Goal: Navigation & Orientation: Find specific page/section

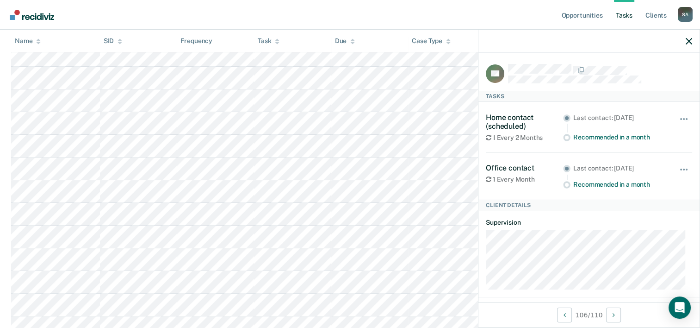
scroll to position [180, 0]
click at [39, 41] on icon at bounding box center [38, 39] width 5 height 2
click at [39, 43] on icon at bounding box center [38, 41] width 5 height 6
click at [39, 39] on icon at bounding box center [38, 41] width 5 height 6
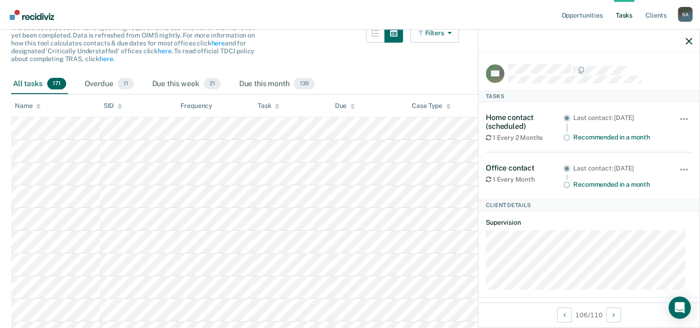
scroll to position [99, 0]
click at [38, 105] on icon at bounding box center [38, 105] width 5 height 2
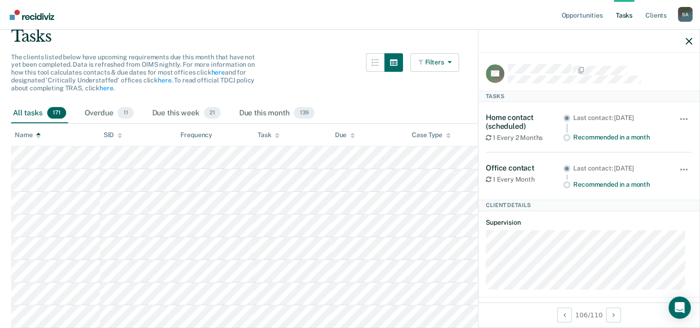
scroll to position [71, 0]
click at [37, 133] on icon at bounding box center [38, 132] width 5 height 2
click at [31, 133] on div "Name" at bounding box center [28, 134] width 26 height 8
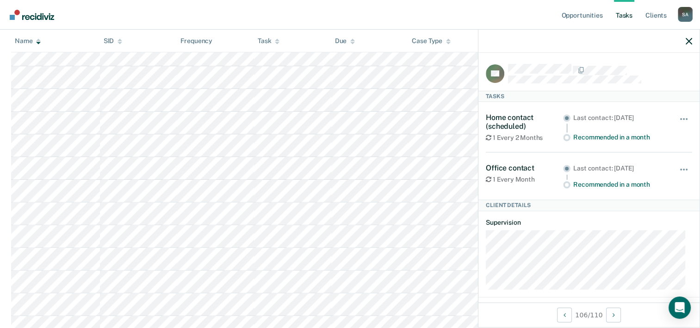
scroll to position [3817, 0]
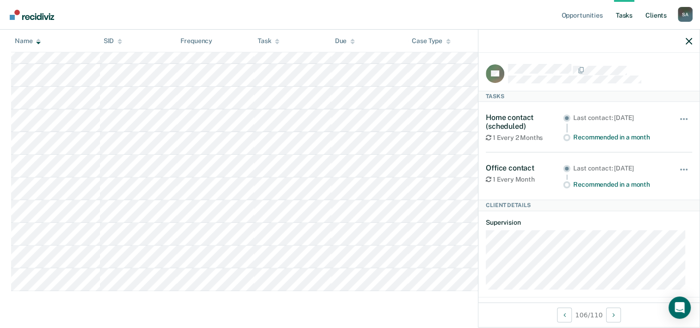
click at [658, 14] on link "Client s" at bounding box center [656, 15] width 25 height 30
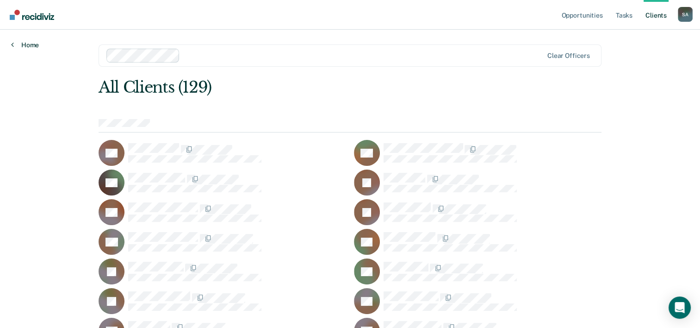
click at [33, 42] on link "Home" at bounding box center [25, 45] width 28 height 8
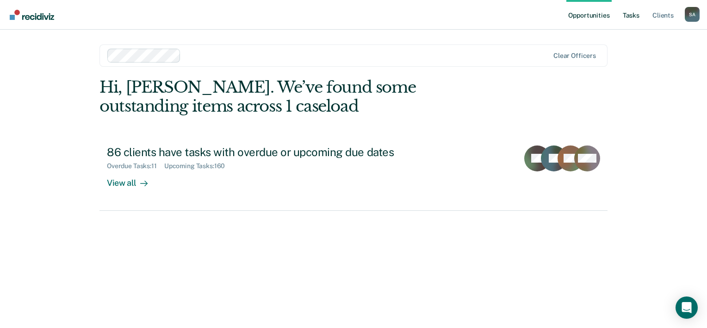
click at [633, 13] on link "Tasks" at bounding box center [631, 15] width 20 height 30
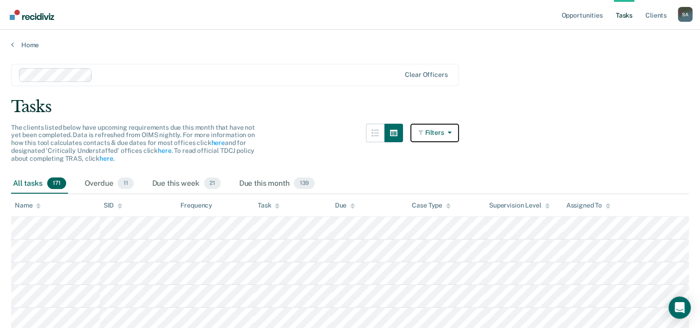
click at [451, 133] on icon "button" at bounding box center [447, 132] width 7 height 6
click at [391, 130] on button "button" at bounding box center [394, 133] width 19 height 19
click at [374, 132] on button "button" at bounding box center [375, 133] width 19 height 19
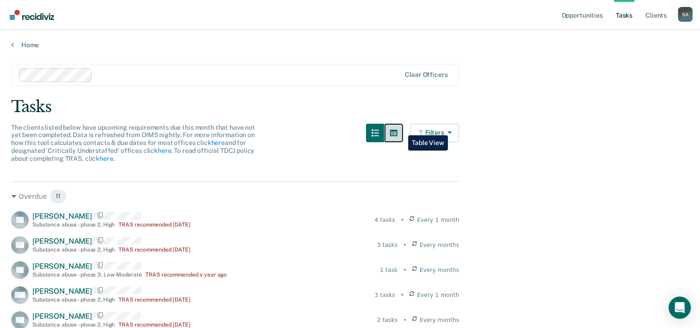
click at [397, 129] on icon "button" at bounding box center [393, 132] width 7 height 7
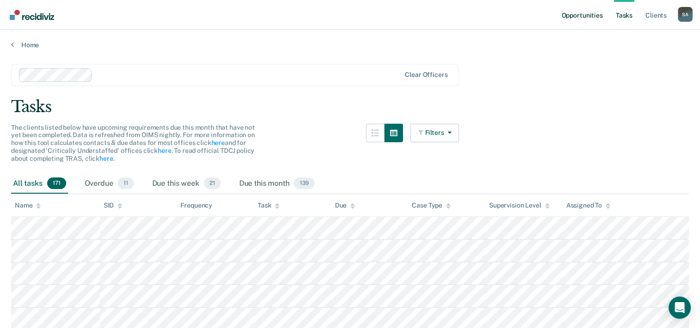
click at [590, 16] on link "Opportunities" at bounding box center [581, 15] width 45 height 30
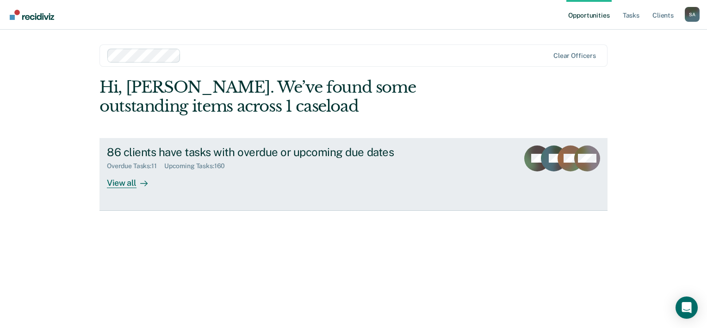
click at [129, 180] on div "View all" at bounding box center [133, 179] width 52 height 18
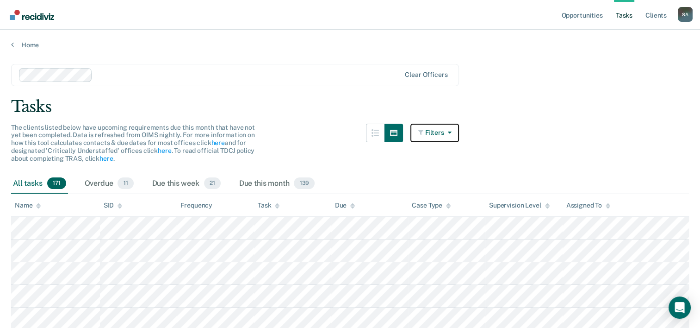
click at [451, 130] on icon "button" at bounding box center [447, 132] width 7 height 6
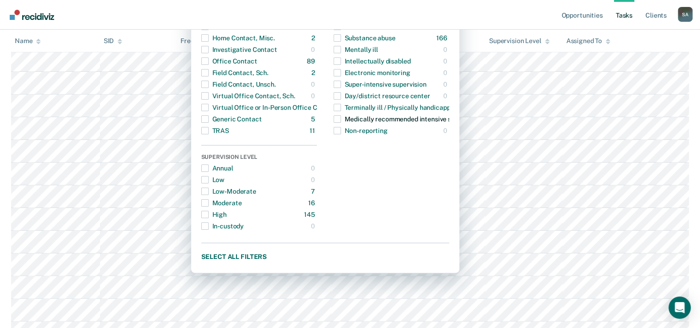
scroll to position [168, 0]
click at [209, 169] on span "button" at bounding box center [204, 166] width 7 height 7
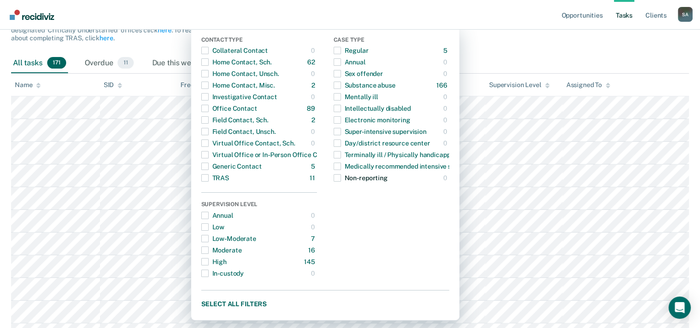
scroll to position [0, 0]
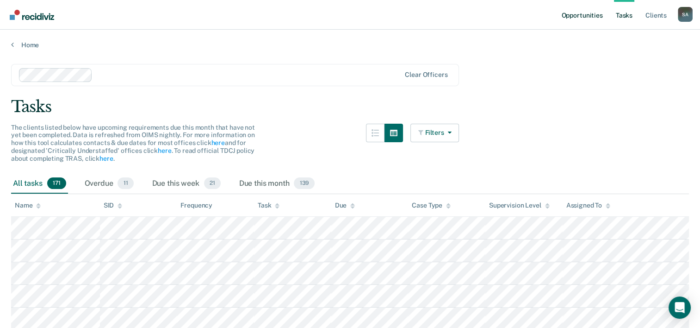
click at [594, 15] on link "Opportunities" at bounding box center [581, 15] width 45 height 30
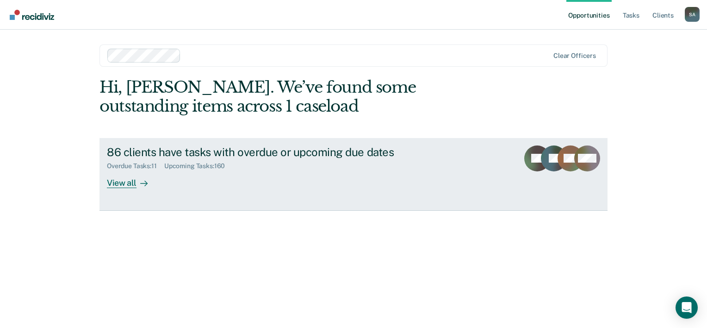
click at [195, 166] on div "Upcoming Tasks : 160" at bounding box center [198, 166] width 68 height 8
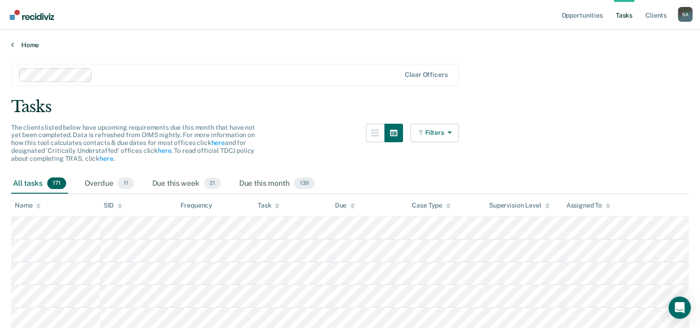
click at [32, 48] on link "Home" at bounding box center [350, 45] width 678 height 8
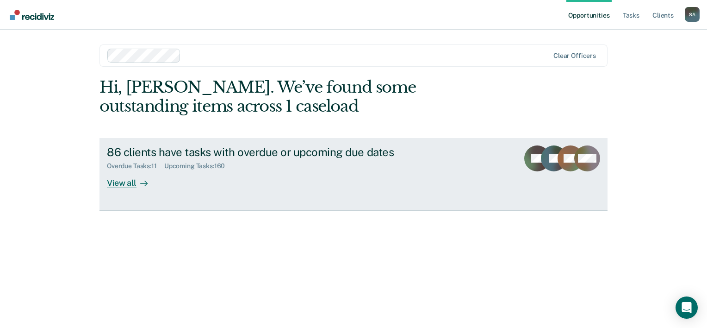
click at [122, 180] on div "View all" at bounding box center [133, 179] width 52 height 18
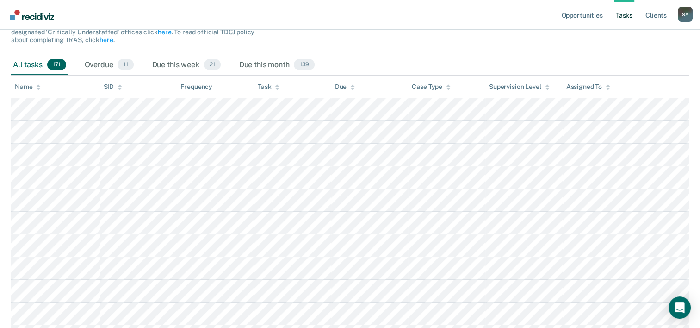
scroll to position [129, 0]
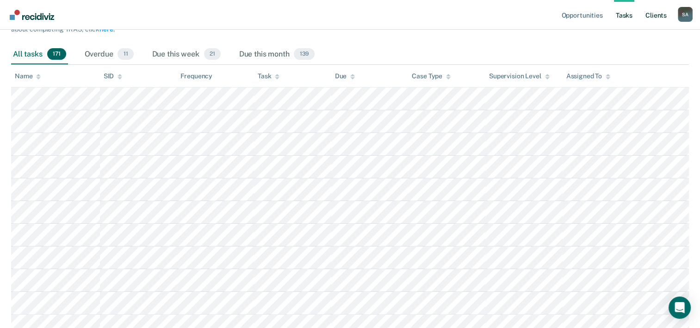
click at [657, 15] on link "Client s" at bounding box center [656, 15] width 25 height 30
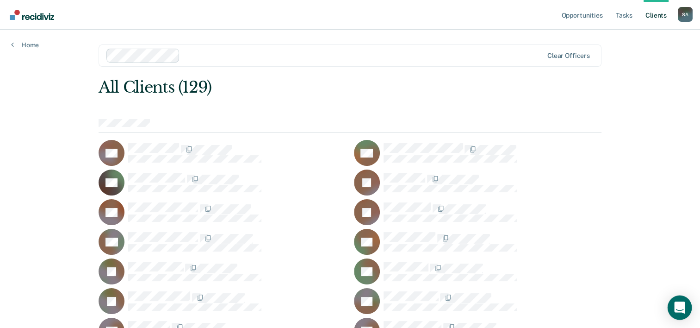
click at [683, 310] on icon "Open Intercom Messenger" at bounding box center [679, 307] width 11 height 12
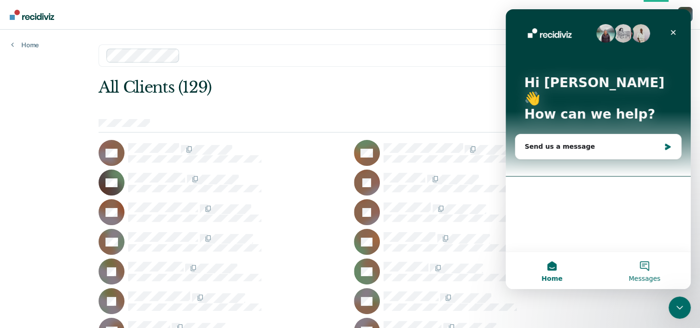
click at [641, 268] on button "Messages" at bounding box center [644, 270] width 93 height 37
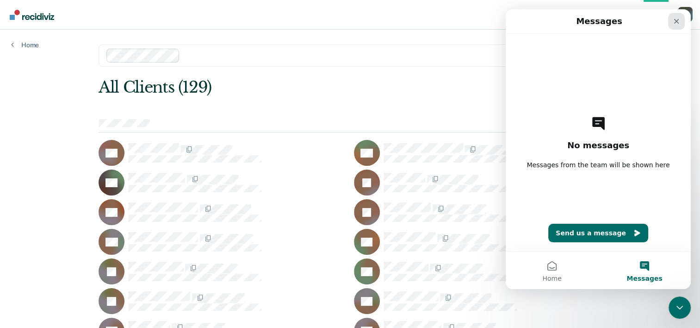
click at [676, 17] on div "Close" at bounding box center [676, 21] width 17 height 17
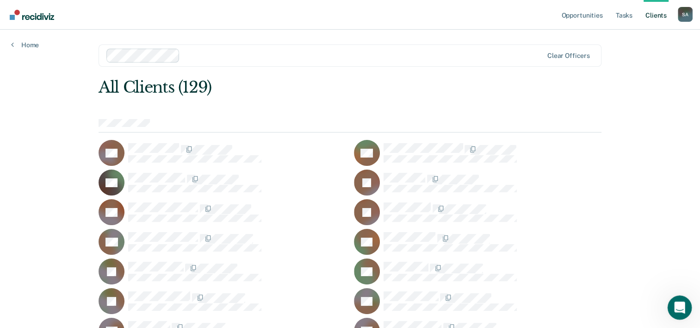
click at [677, 312] on div "Open Intercom Messenger" at bounding box center [678, 306] width 31 height 31
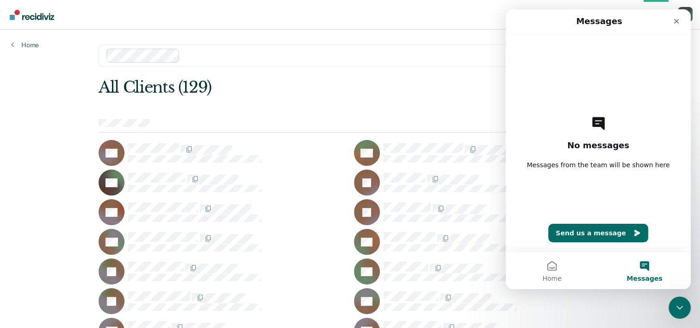
click at [647, 273] on button "Messages" at bounding box center [644, 270] width 93 height 37
click at [636, 174] on div "No messages Messages from the team will be shown here Send us a message" at bounding box center [598, 142] width 153 height 217
click at [658, 173] on div "No messages Messages from the team will be shown here Send us a message" at bounding box center [598, 142] width 153 height 217
click at [676, 22] on icon "Close" at bounding box center [676, 21] width 5 height 5
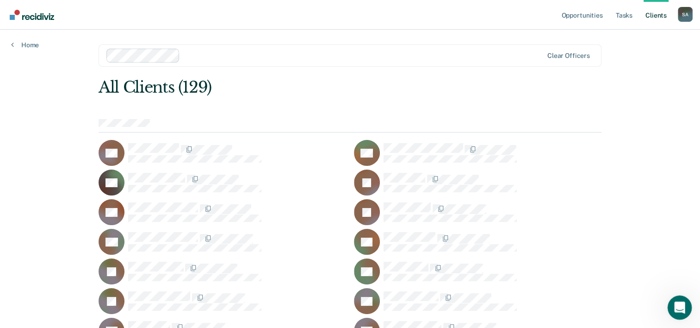
click at [677, 306] on icon "Open Intercom Messenger" at bounding box center [678, 305] width 15 height 15
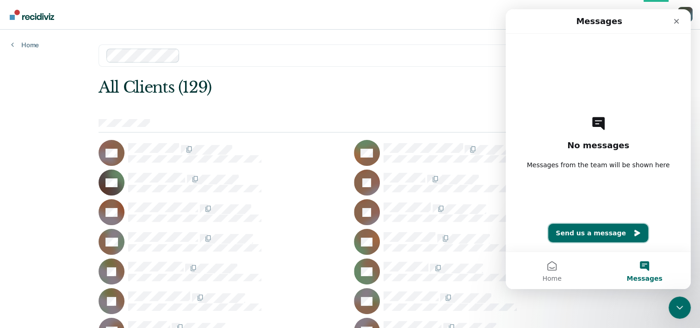
click at [582, 233] on button "Send us a message" at bounding box center [598, 233] width 100 height 19
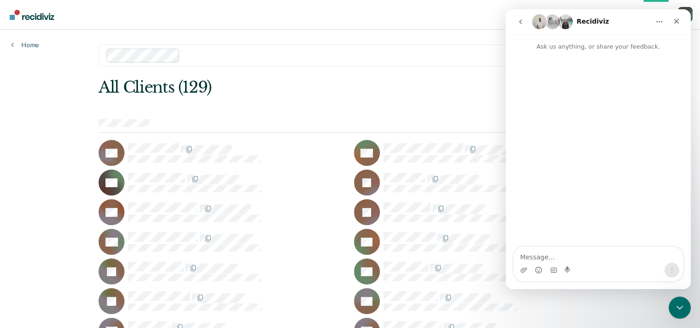
click at [540, 21] on img "Intercom messenger" at bounding box center [539, 21] width 15 height 15
click at [526, 267] on icon "Upload attachment" at bounding box center [524, 269] width 6 height 5
click at [626, 74] on div "2025100113...235589.pdf" at bounding box center [633, 73] width 85 height 10
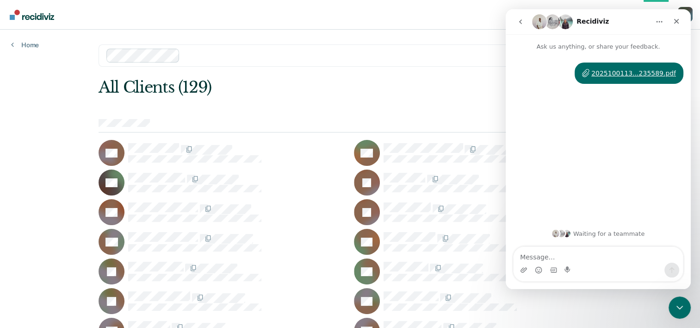
click at [631, 70] on div "2025100113...235589.pdf" at bounding box center [633, 73] width 85 height 10
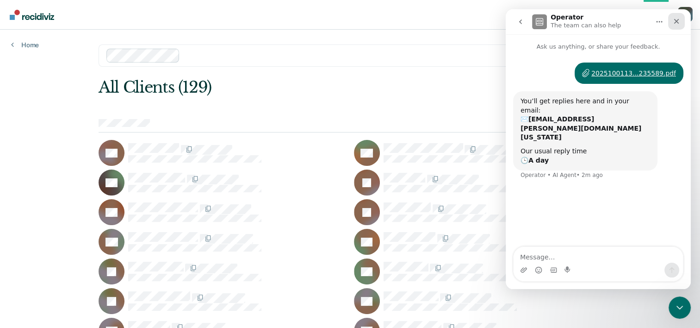
click at [679, 21] on icon "Close" at bounding box center [676, 21] width 7 height 7
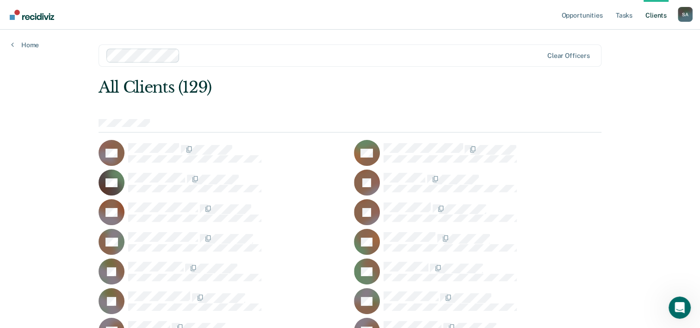
click at [33, 44] on link "Home" at bounding box center [25, 45] width 28 height 8
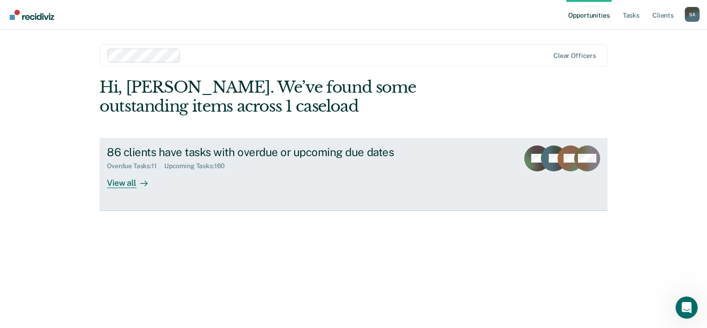
click at [118, 183] on div "View all" at bounding box center [133, 179] width 52 height 18
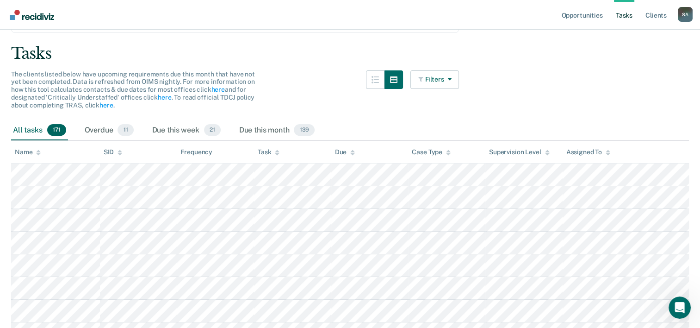
scroll to position [139, 0]
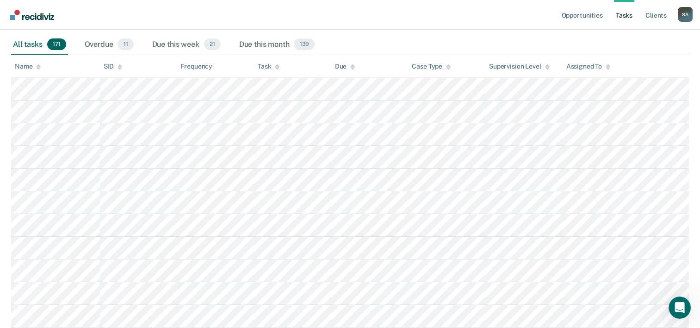
click at [38, 64] on icon at bounding box center [38, 65] width 5 height 2
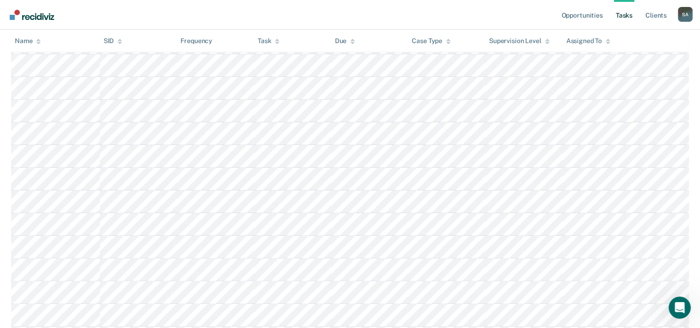
scroll to position [0, 0]
